Goal: Check status: Check status

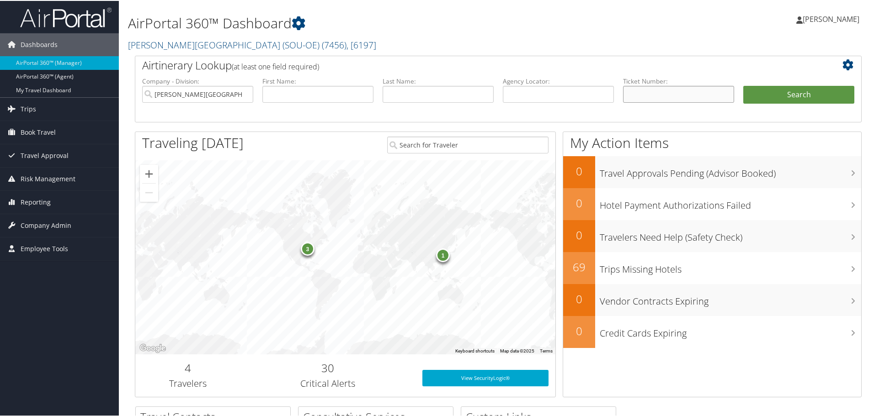
click at [637, 96] on input "text" at bounding box center [678, 93] width 111 height 17
click at [655, 91] on input "text" at bounding box center [678, 93] width 111 height 17
paste input "8900897755754"
type input "8900897755754"
click at [765, 89] on button "Search" at bounding box center [798, 94] width 111 height 18
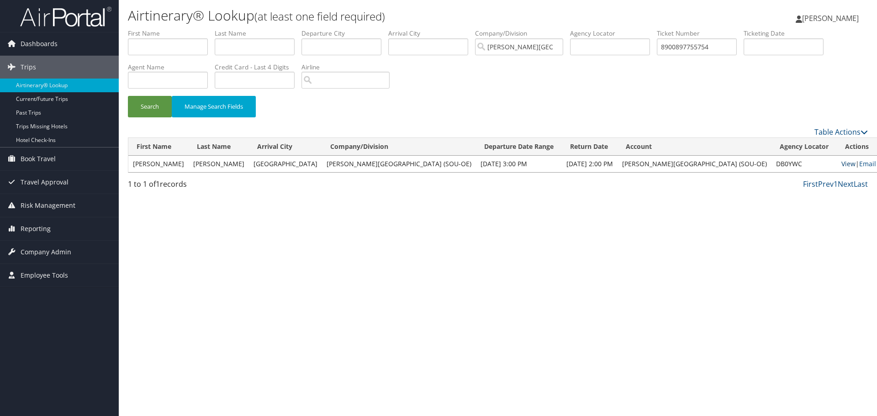
click at [842, 166] on link "View" at bounding box center [849, 163] width 14 height 9
click at [820, 21] on span "[PERSON_NAME]" at bounding box center [830, 18] width 57 height 10
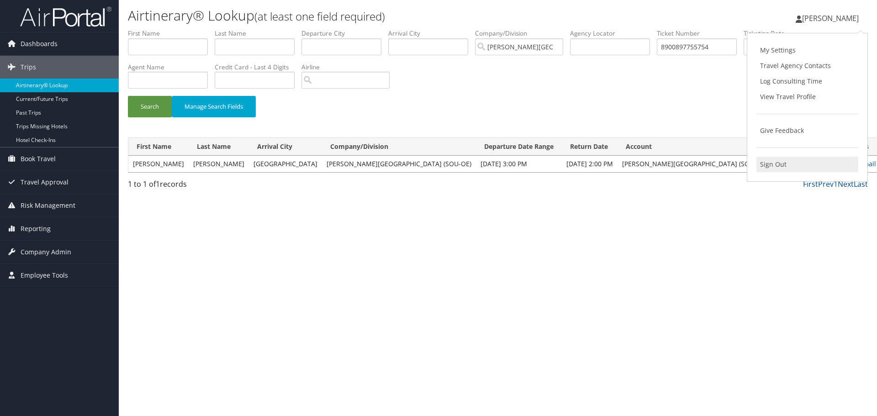
click at [764, 165] on link "Sign Out" at bounding box center [808, 165] width 102 height 16
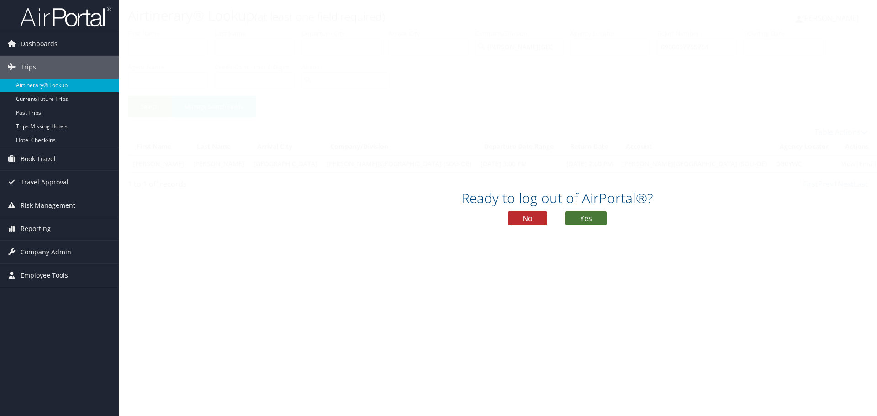
click at [584, 217] on button "Yes" at bounding box center [586, 219] width 41 height 14
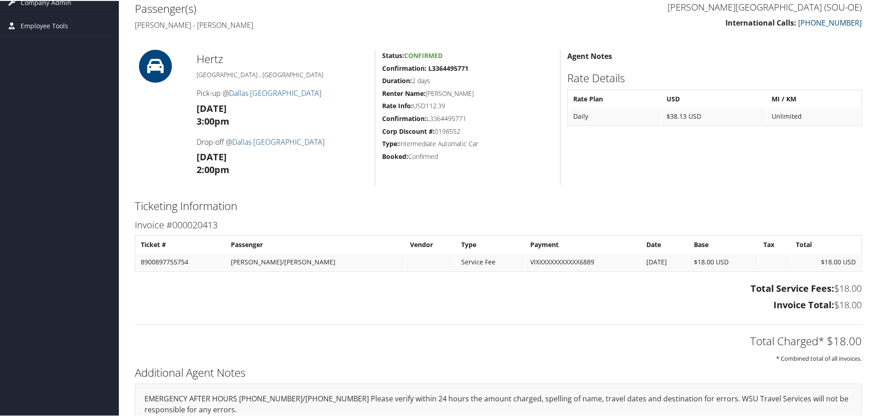
scroll to position [183, 0]
